Goal: Browse casually: Explore the website without a specific task or goal

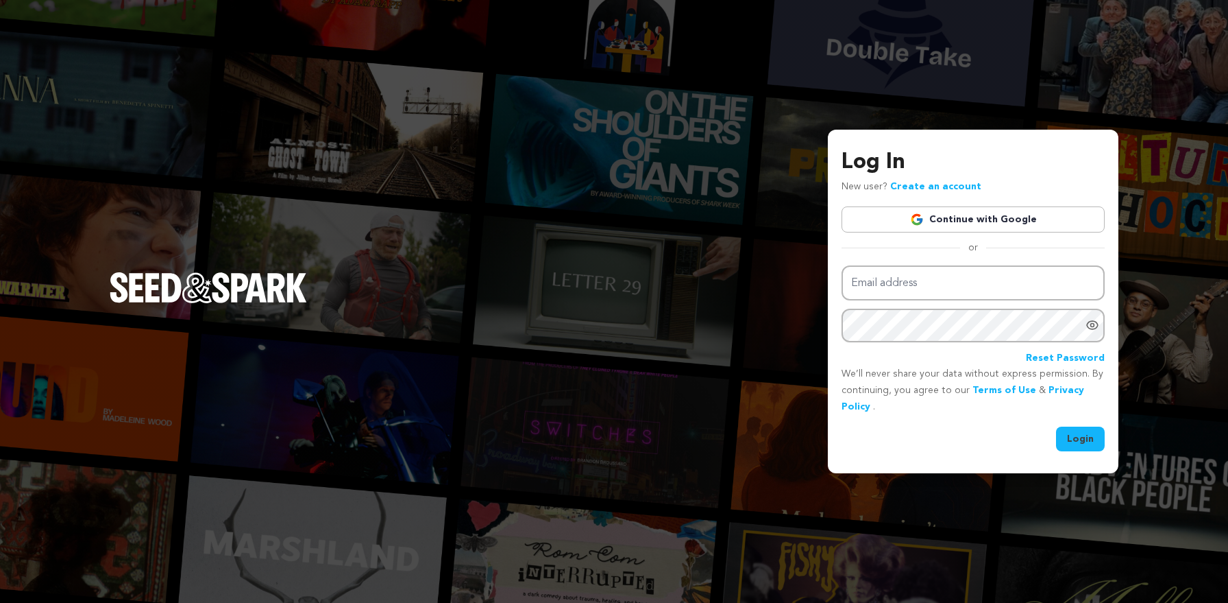
click at [976, 213] on link "Continue with Google" at bounding box center [973, 219] width 263 height 26
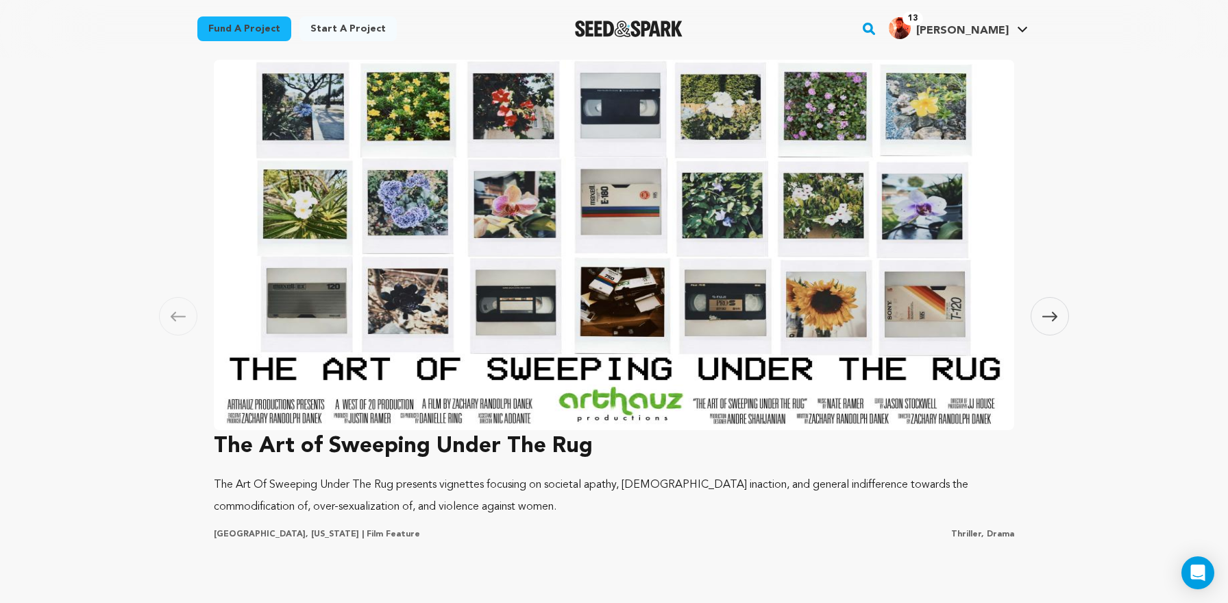
scroll to position [814, 0]
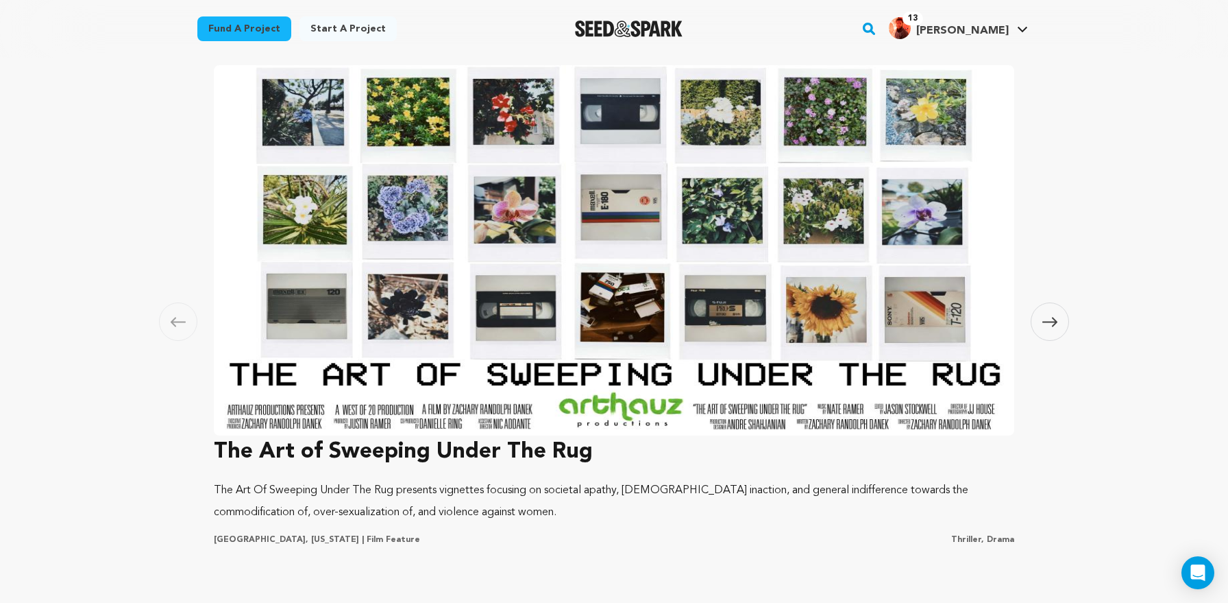
click at [1053, 325] on icon at bounding box center [1050, 322] width 15 height 10
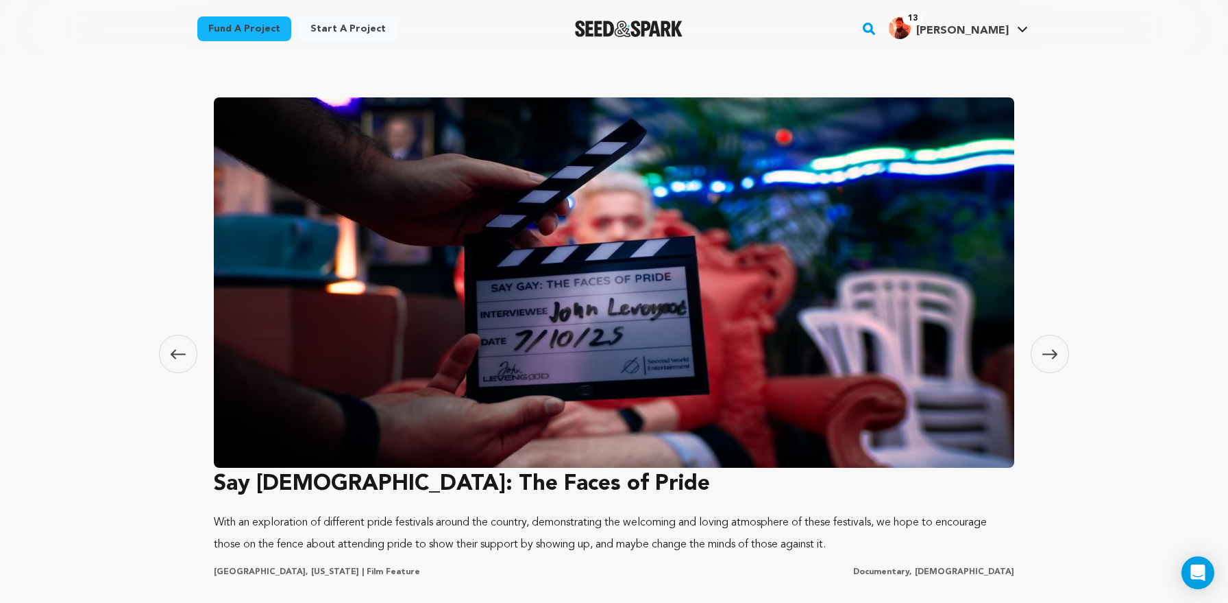
scroll to position [774, 0]
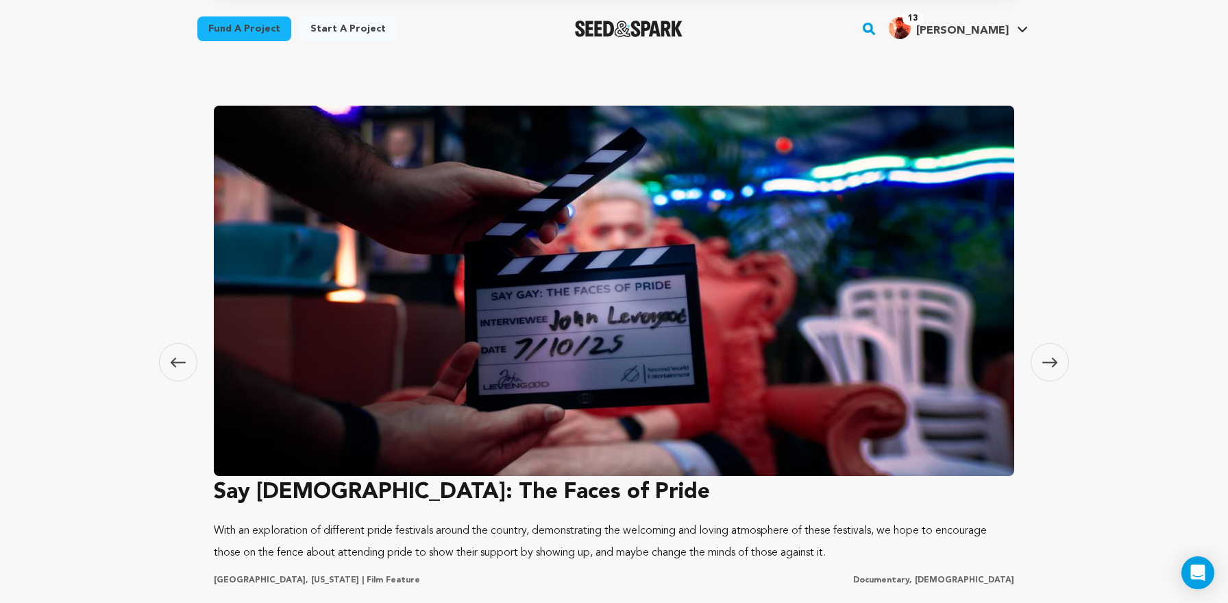
click at [1052, 357] on icon at bounding box center [1050, 362] width 15 height 10
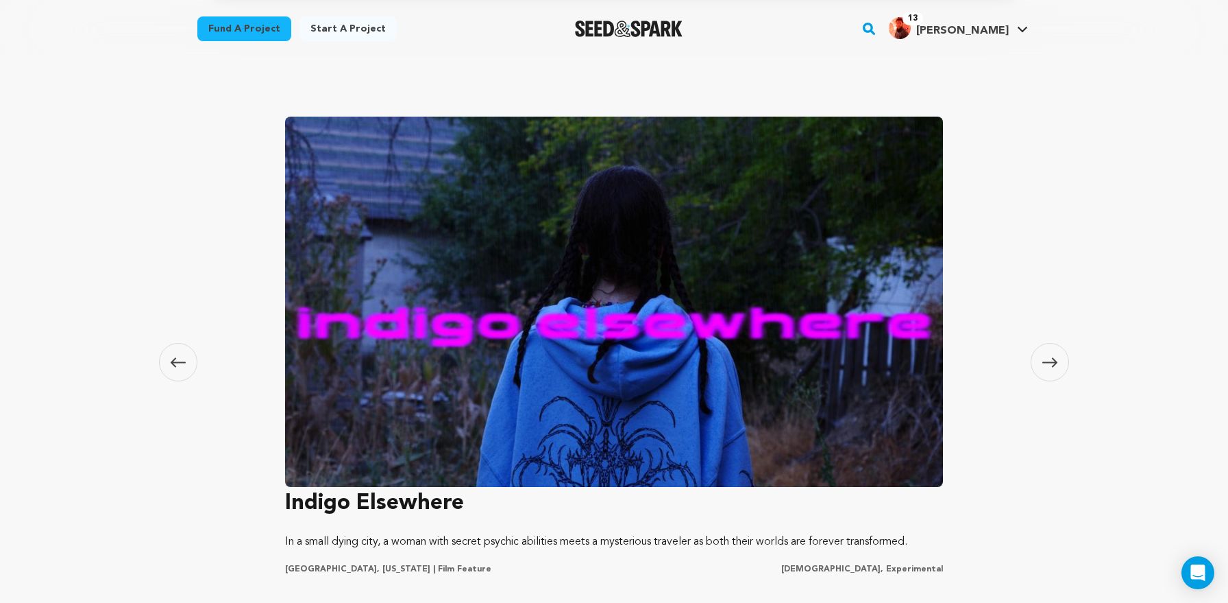
click at [1052, 357] on icon at bounding box center [1050, 362] width 15 height 10
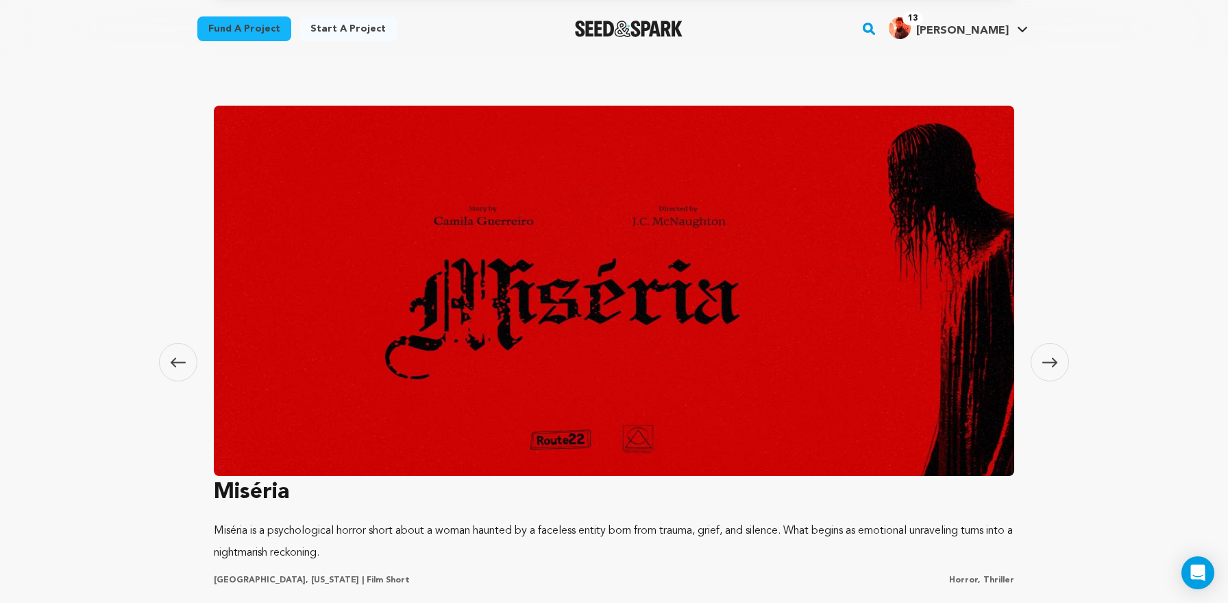
scroll to position [0, 0]
click at [1052, 357] on icon at bounding box center [1050, 362] width 15 height 10
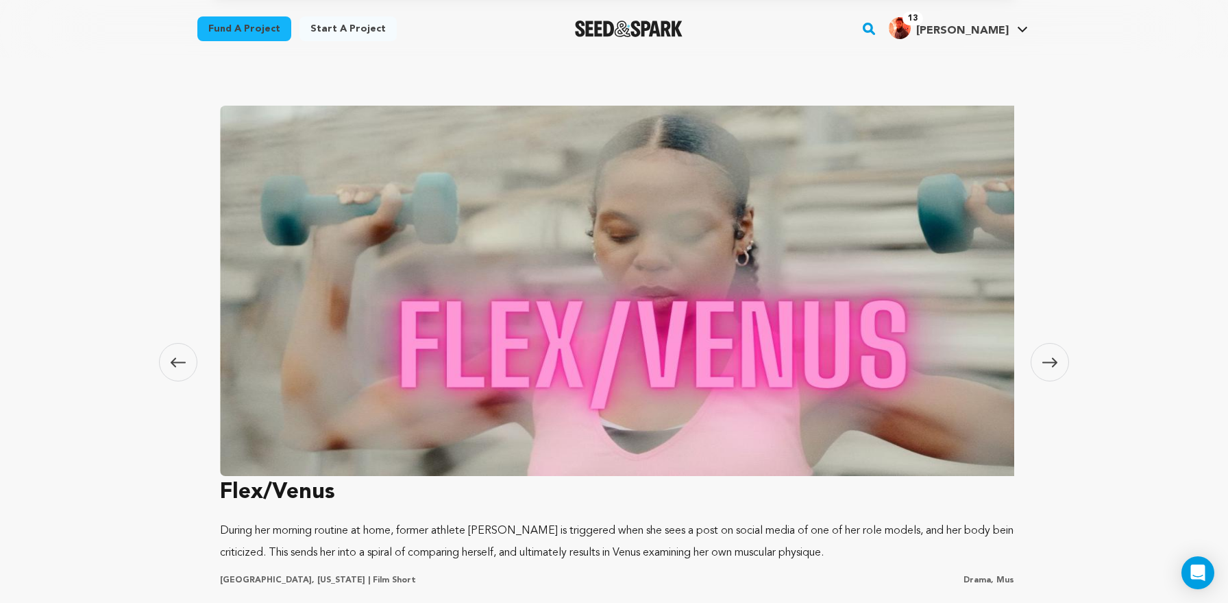
scroll to position [0, 3236]
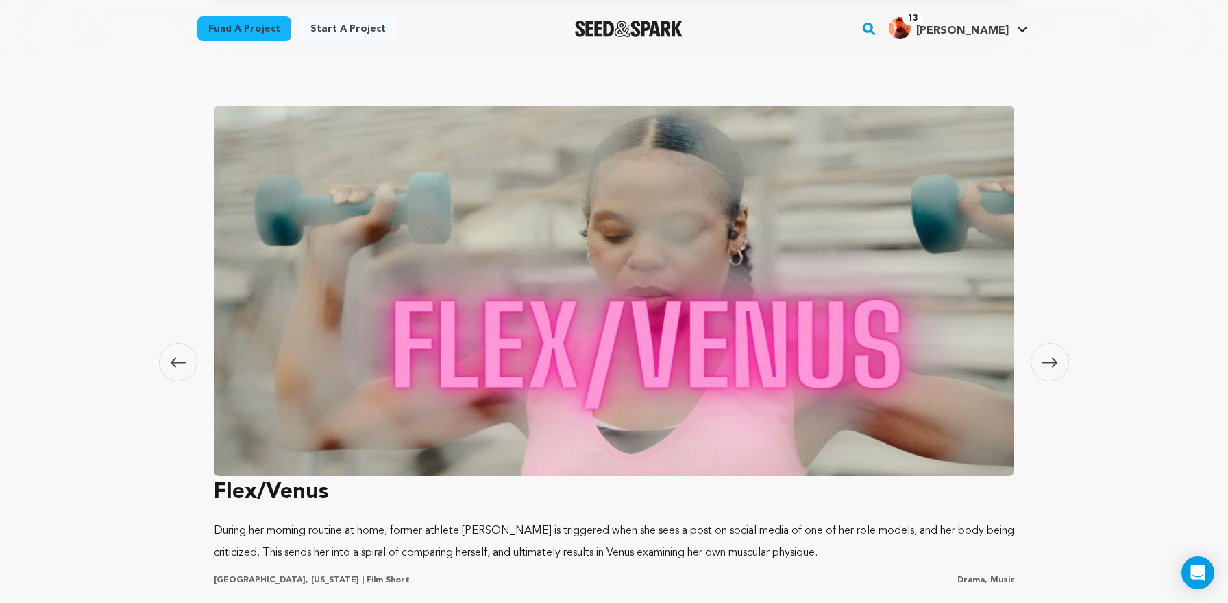
click at [1052, 357] on icon at bounding box center [1050, 362] width 15 height 10
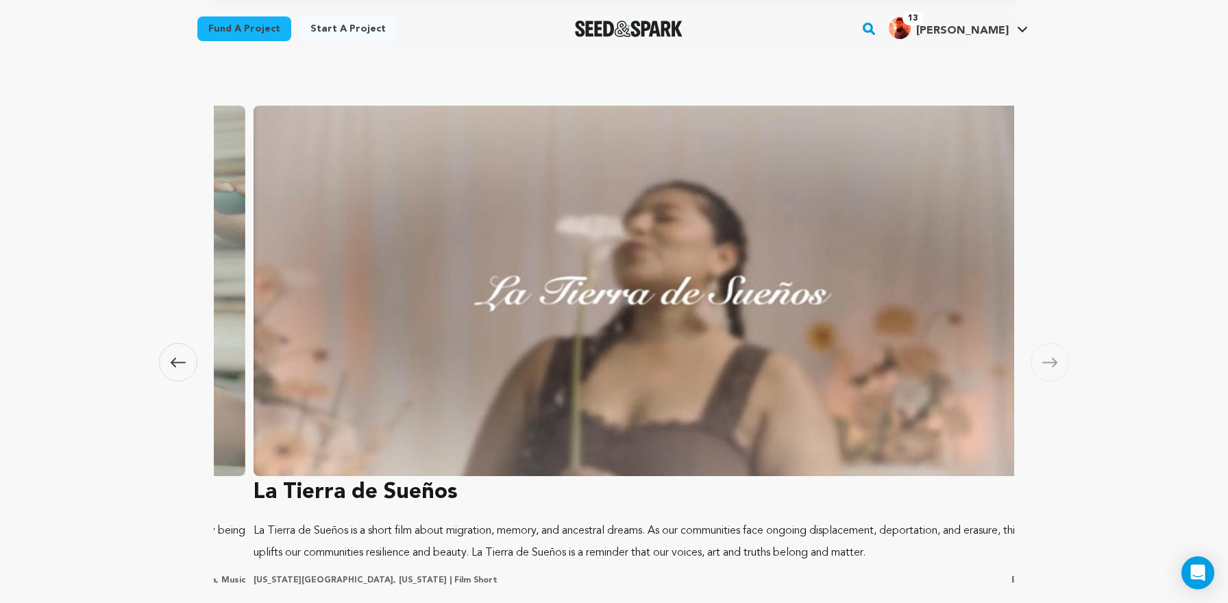
scroll to position [0, 4044]
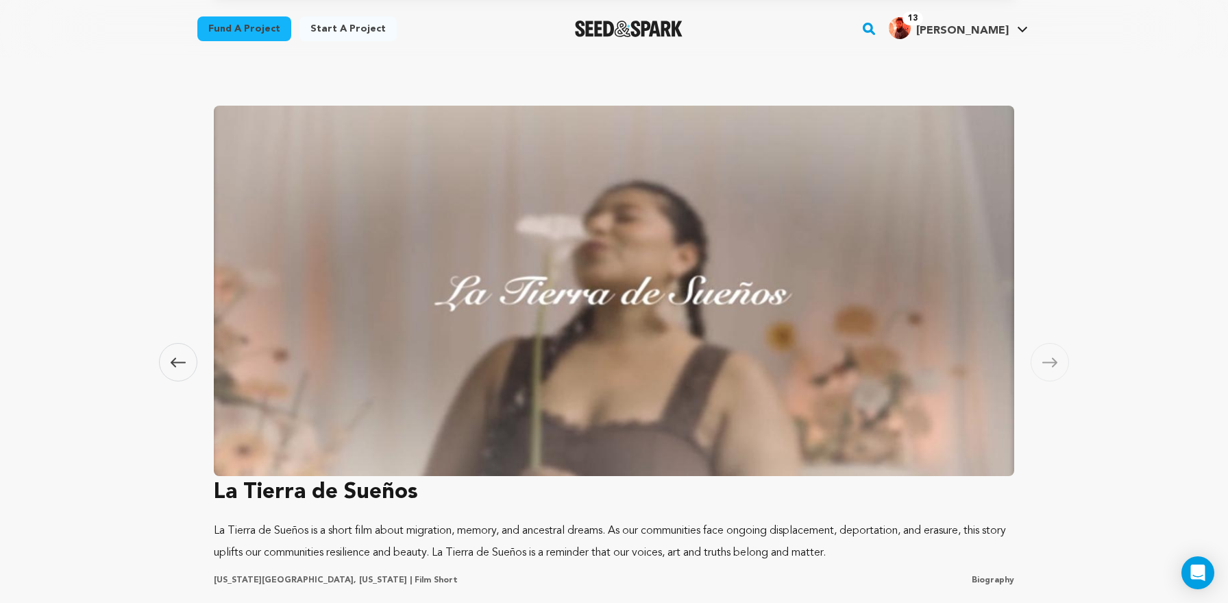
click at [1052, 357] on icon at bounding box center [1050, 362] width 15 height 10
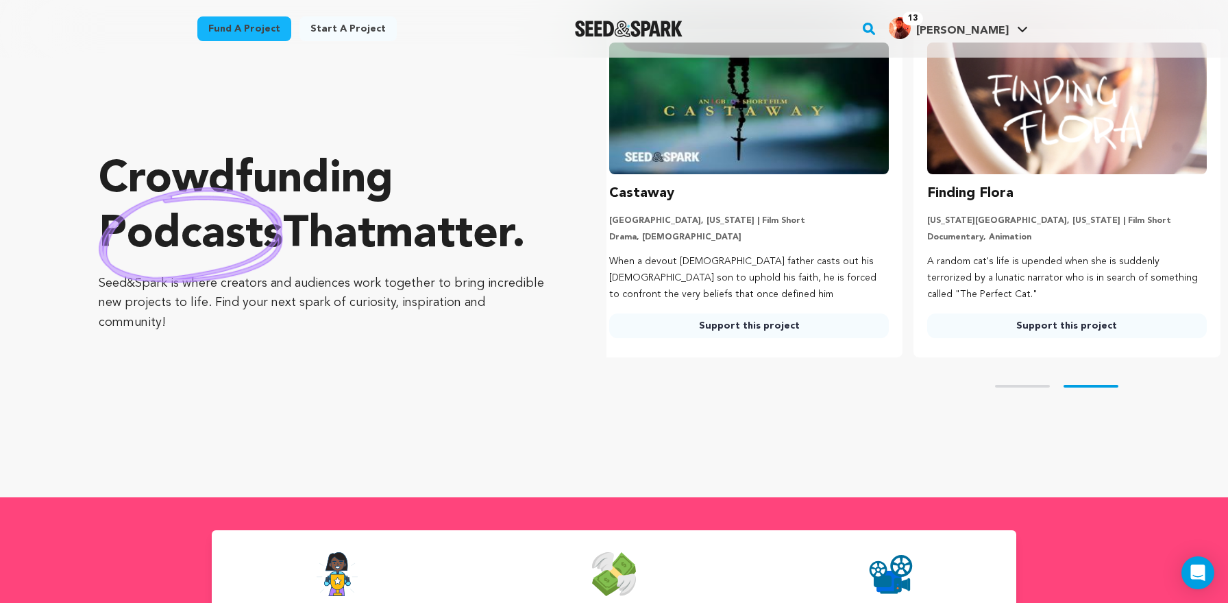
scroll to position [0, 0]
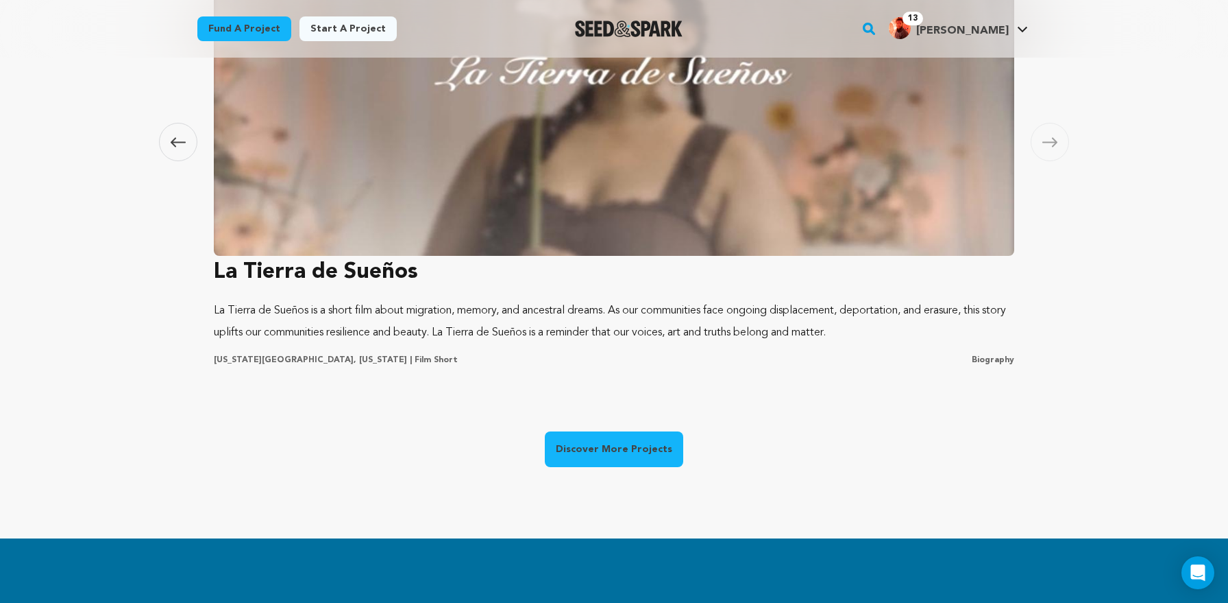
click at [168, 149] on span at bounding box center [178, 142] width 38 height 38
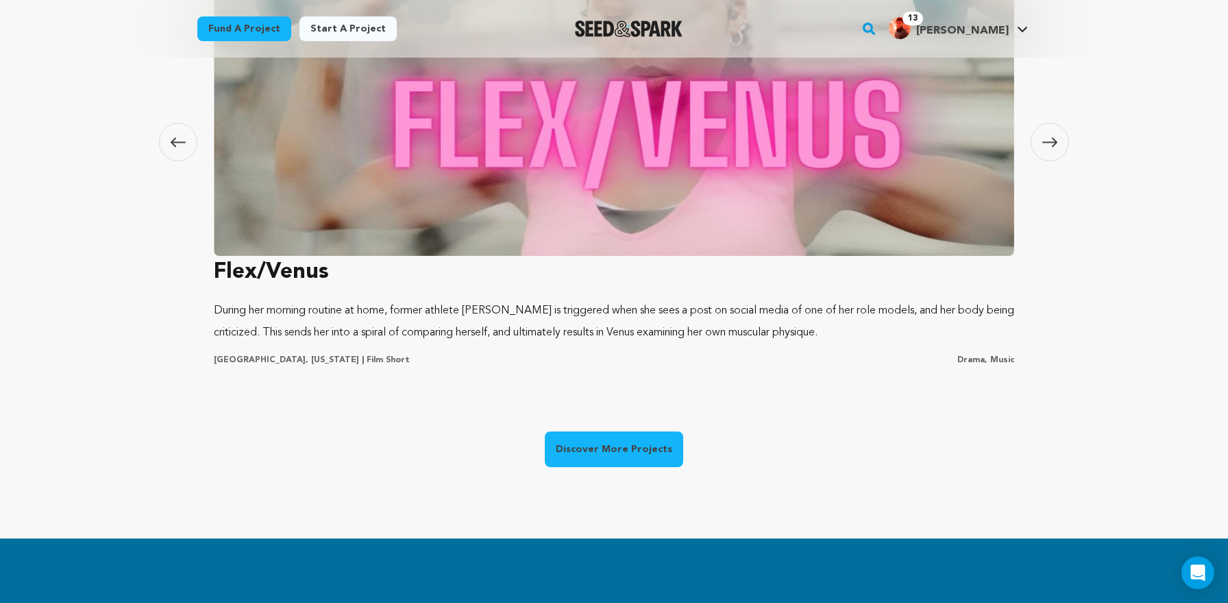
click at [543, 145] on img at bounding box center [614, 71] width 801 height 370
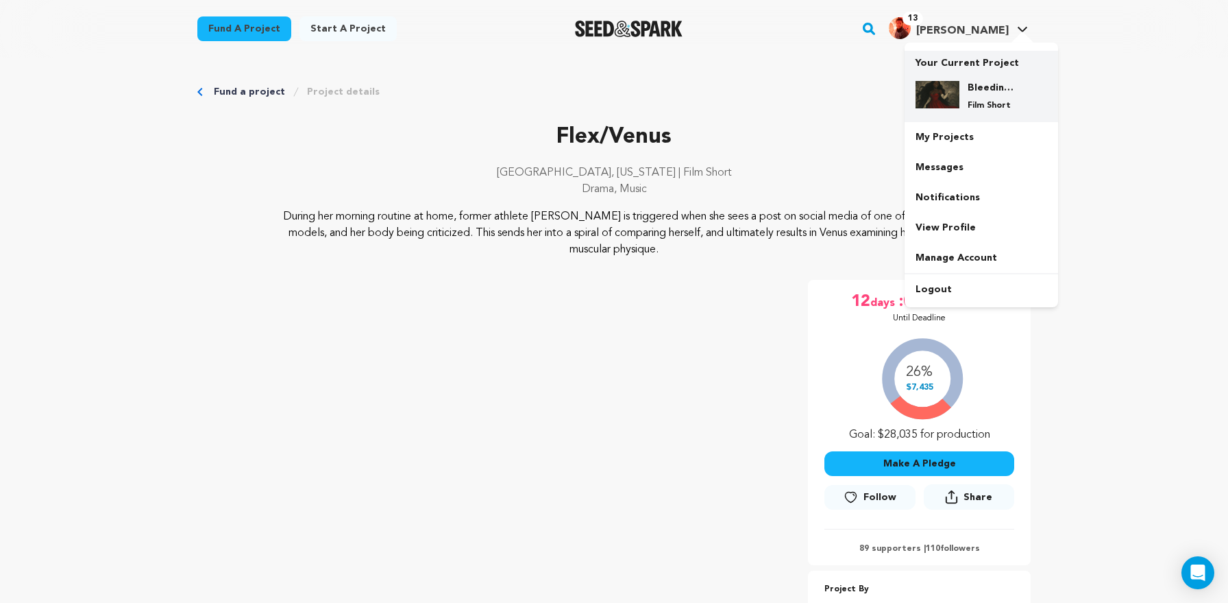
click at [974, 102] on p "Film Short" at bounding box center [992, 105] width 49 height 11
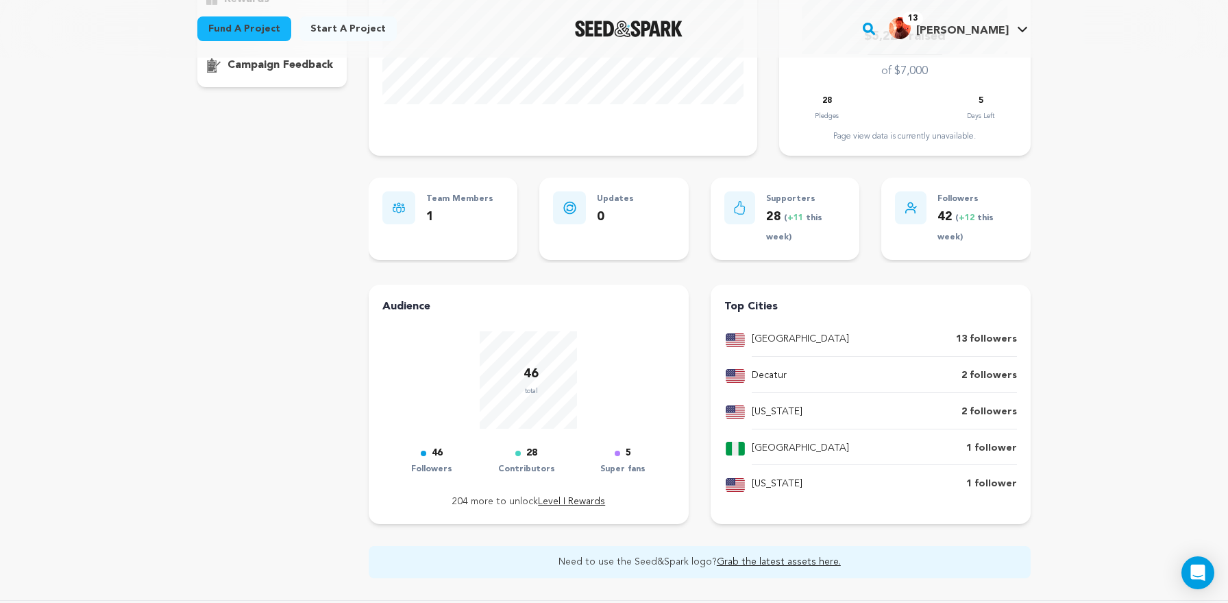
scroll to position [330, 0]
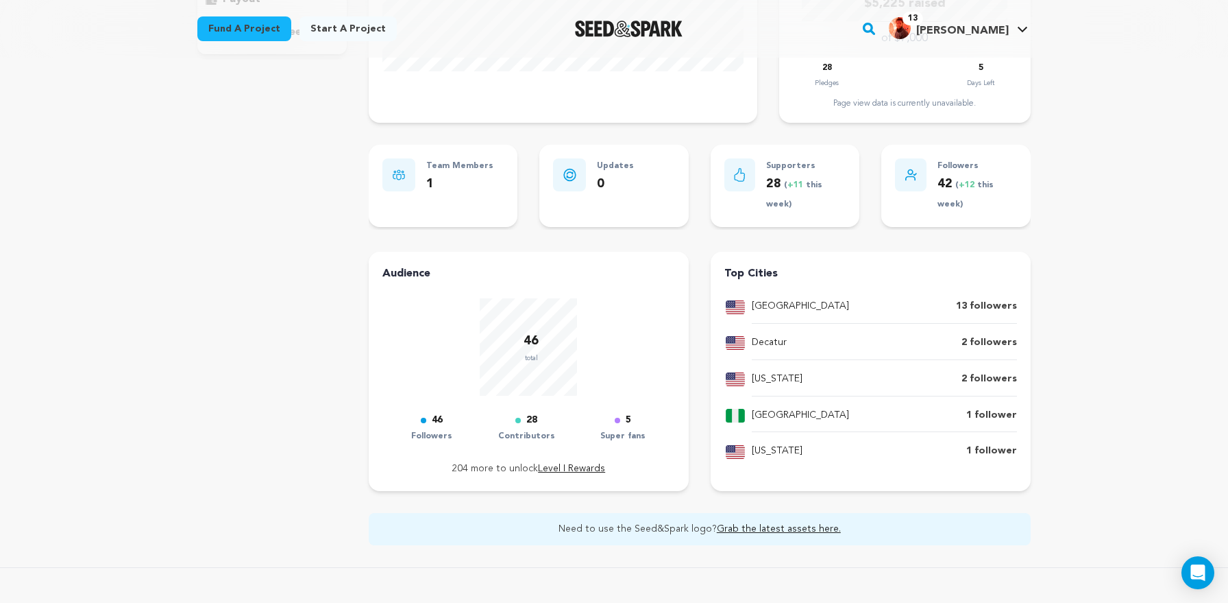
click at [627, 438] on p "Super fans" at bounding box center [623, 436] width 45 height 16
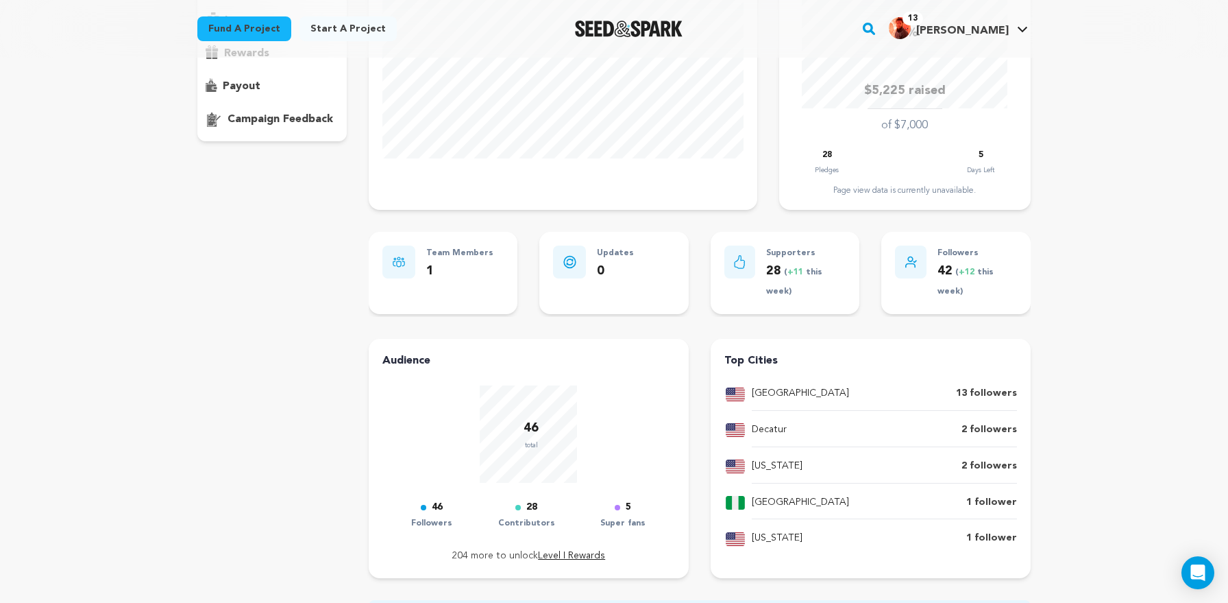
scroll to position [0, 0]
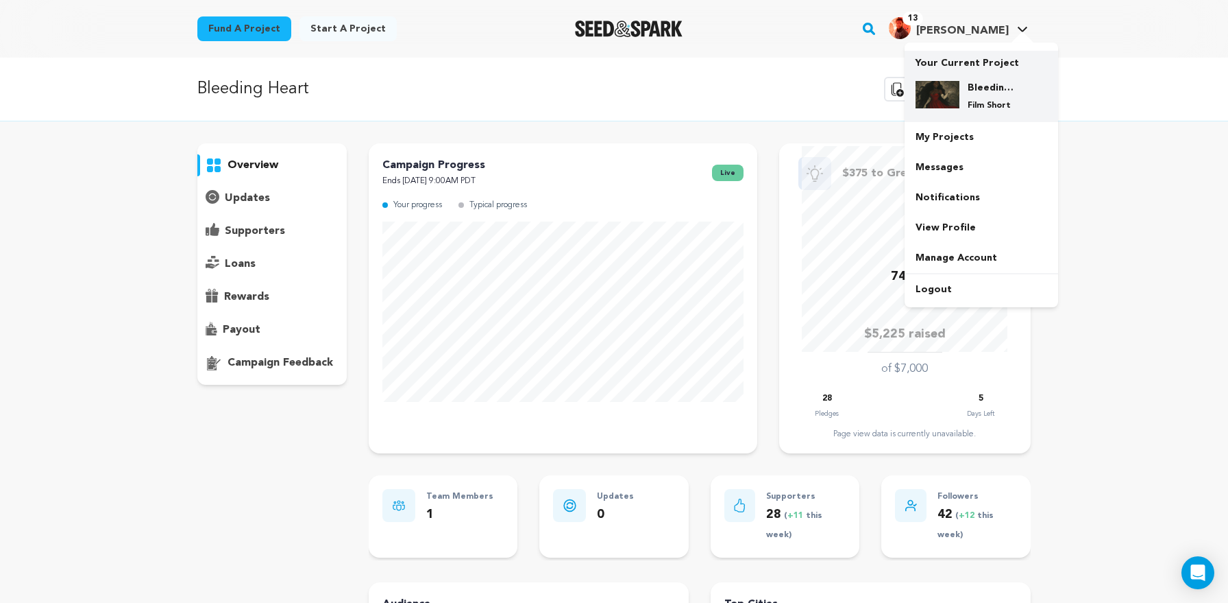
click at [982, 100] on p "Film Short" at bounding box center [992, 105] width 49 height 11
